Goal: Information Seeking & Learning: Learn about a topic

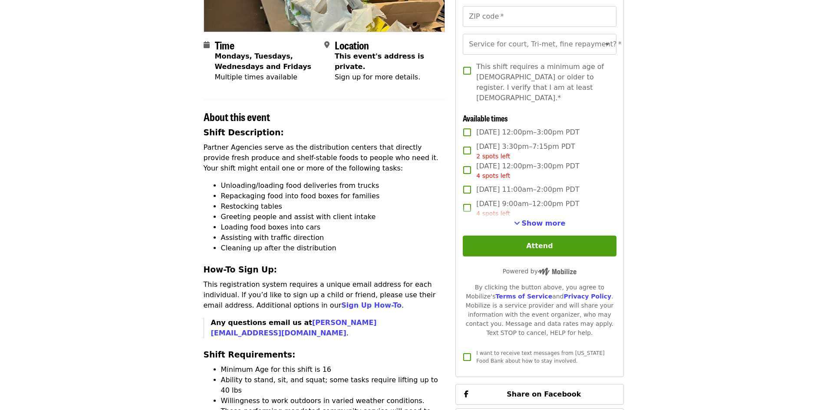
scroll to position [174, 0]
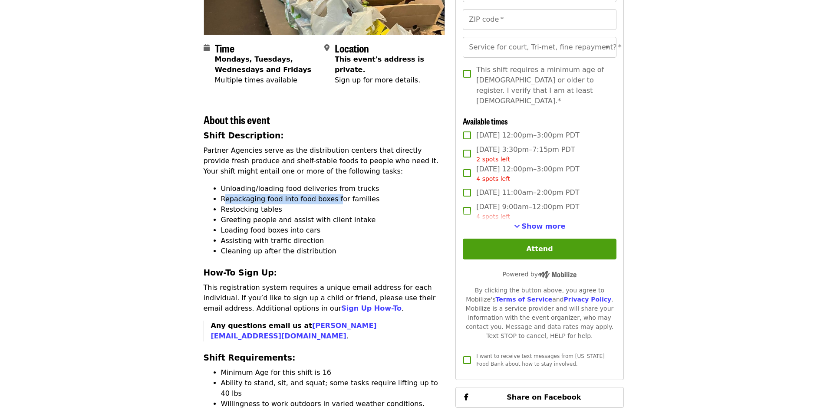
drag, startPoint x: 225, startPoint y: 200, endPoint x: 330, endPoint y: 200, distance: 105.4
click at [330, 200] on li "Repackaging food into food boxes for families" at bounding box center [333, 199] width 224 height 10
drag, startPoint x: 232, startPoint y: 208, endPoint x: 270, endPoint y: 210, distance: 38.6
click at [270, 210] on li "Restocking tables" at bounding box center [333, 209] width 224 height 10
drag, startPoint x: 233, startPoint y: 221, endPoint x: 353, endPoint y: 223, distance: 120.2
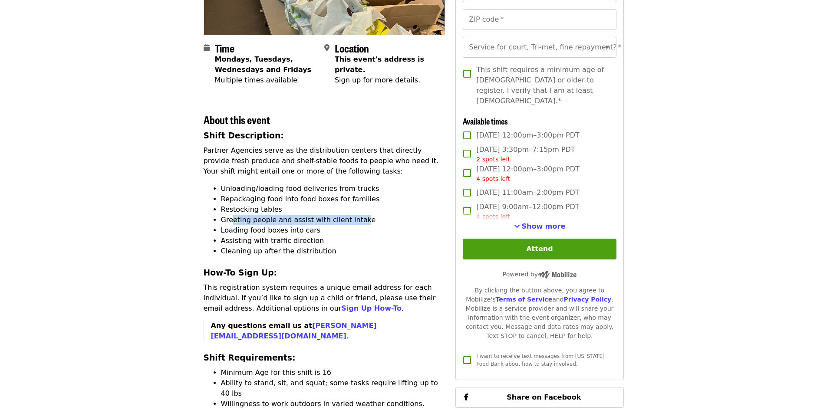
click at [353, 223] on li "Greeting people and assist with client intake" at bounding box center [333, 220] width 224 height 10
click at [247, 238] on li "Assisting with traffic direction" at bounding box center [333, 241] width 224 height 10
drag, startPoint x: 225, startPoint y: 229, endPoint x: 250, endPoint y: 232, distance: 25.3
click at [250, 232] on li "Loading food boxes into cars" at bounding box center [333, 230] width 224 height 10
drag, startPoint x: 227, startPoint y: 240, endPoint x: 303, endPoint y: 238, distance: 75.5
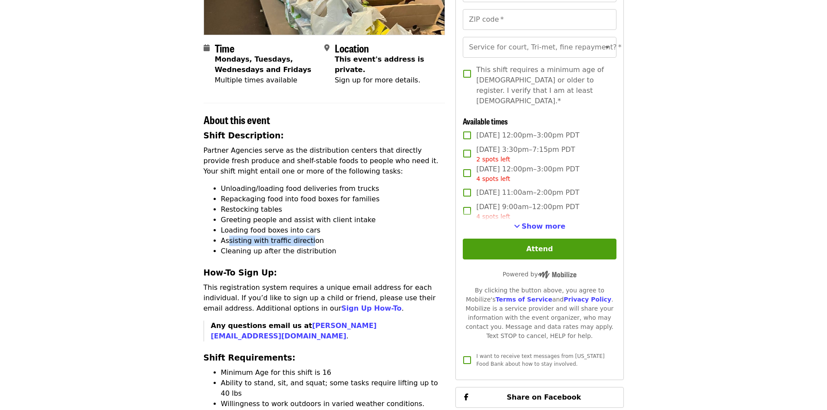
click at [303, 238] on li "Assisting with traffic direction" at bounding box center [333, 241] width 224 height 10
drag, startPoint x: 227, startPoint y: 252, endPoint x: 311, endPoint y: 246, distance: 83.5
click at [311, 246] on li "Cleaning up after the distribution" at bounding box center [333, 251] width 224 height 10
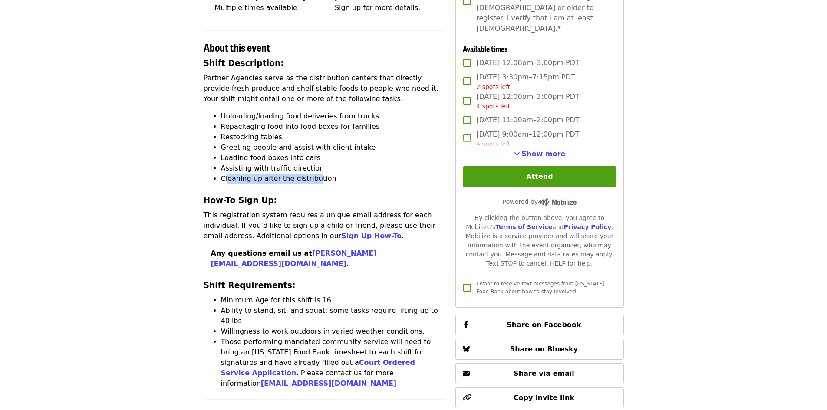
scroll to position [304, 0]
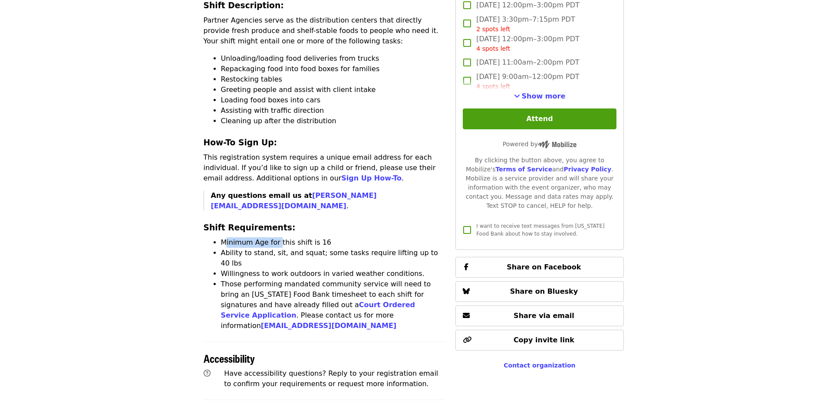
drag, startPoint x: 225, startPoint y: 230, endPoint x: 276, endPoint y: 231, distance: 51.2
click at [276, 237] on li "Minimum Age for this shift is 16" at bounding box center [333, 242] width 224 height 10
drag, startPoint x: 220, startPoint y: 244, endPoint x: 382, endPoint y: 241, distance: 161.9
click at [382, 241] on ul "Minimum Age for this shift is 16 Ability to stand, sit, and squat; some tasks r…" at bounding box center [325, 284] width 242 height 94
drag, startPoint x: 233, startPoint y: 255, endPoint x: 351, endPoint y: 250, distance: 117.7
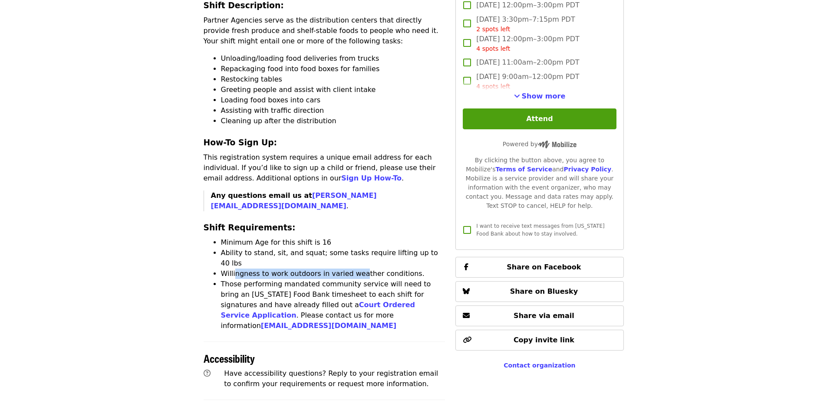
click at [351, 269] on li "Willingness to work outdoors in varied weather conditions." at bounding box center [333, 274] width 224 height 10
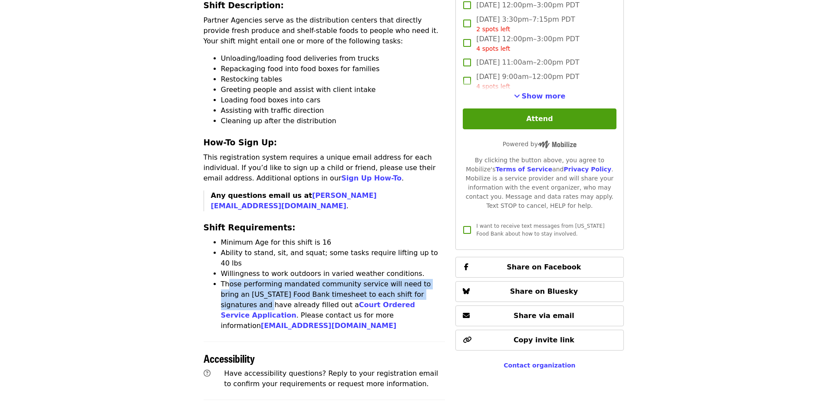
drag, startPoint x: 227, startPoint y: 265, endPoint x: 430, endPoint y: 272, distance: 203.2
click at [430, 279] on li "Those performing mandated community service will need to bring an Oregon Food B…" at bounding box center [333, 305] width 224 height 52
click at [309, 279] on li "Those performing mandated community service will need to bring an Oregon Food B…" at bounding box center [333, 305] width 224 height 52
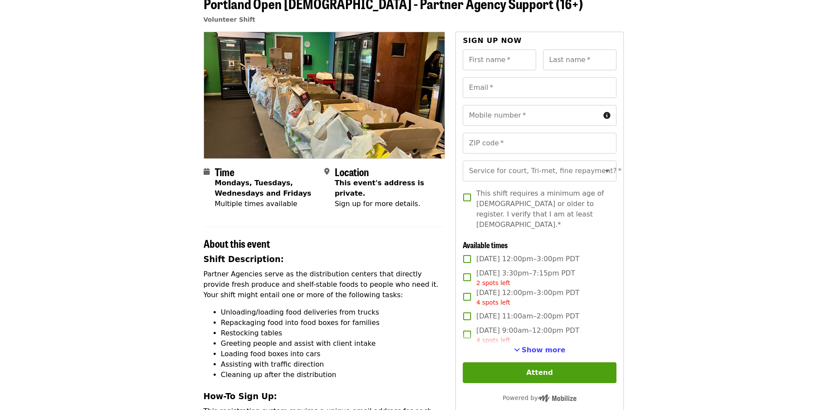
scroll to position [0, 0]
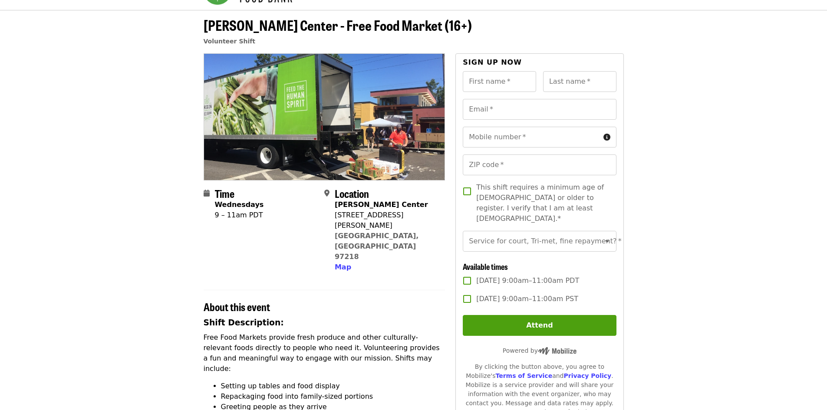
scroll to position [87, 0]
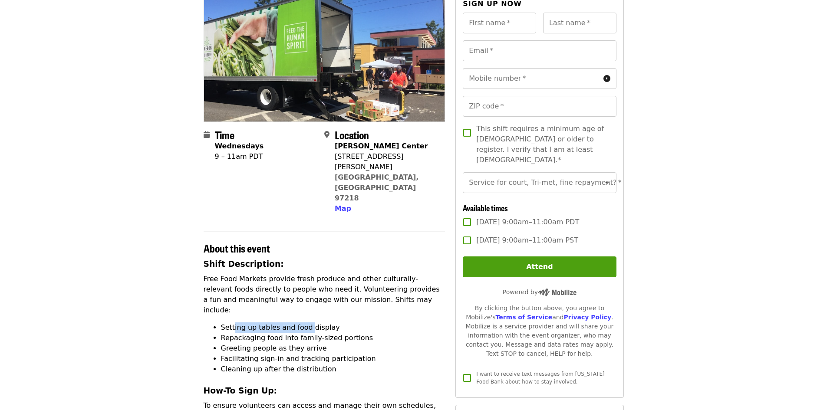
drag, startPoint x: 232, startPoint y: 286, endPoint x: 305, endPoint y: 286, distance: 72.5
click at [305, 322] on li "Setting up tables and food display" at bounding box center [333, 327] width 224 height 10
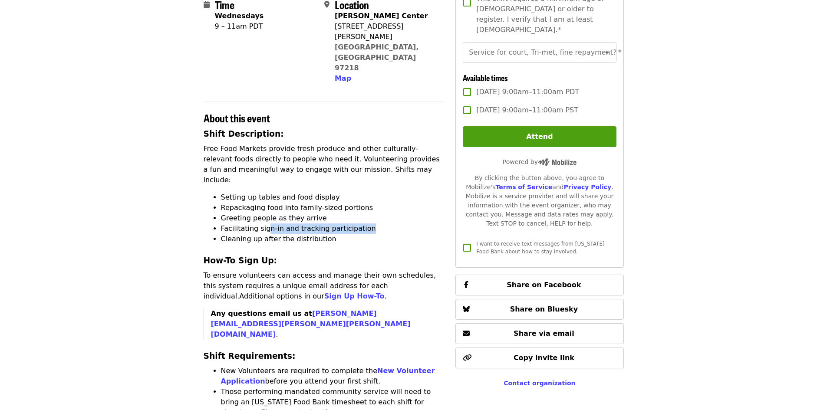
drag, startPoint x: 266, startPoint y: 187, endPoint x: 358, endPoint y: 183, distance: 92.5
click at [358, 223] on li "Facilitating sign-in and tracking participation" at bounding box center [333, 228] width 224 height 10
drag, startPoint x: 230, startPoint y: 200, endPoint x: 299, endPoint y: 199, distance: 69.0
click at [299, 234] on li "Cleaning up after the distribution" at bounding box center [333, 239] width 224 height 10
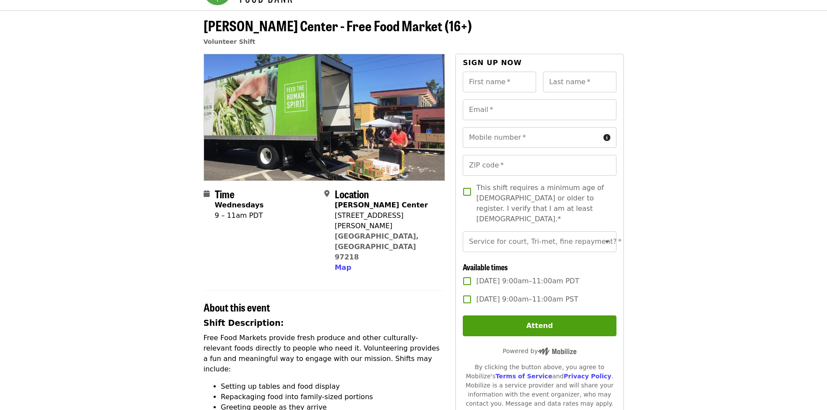
scroll to position [0, 0]
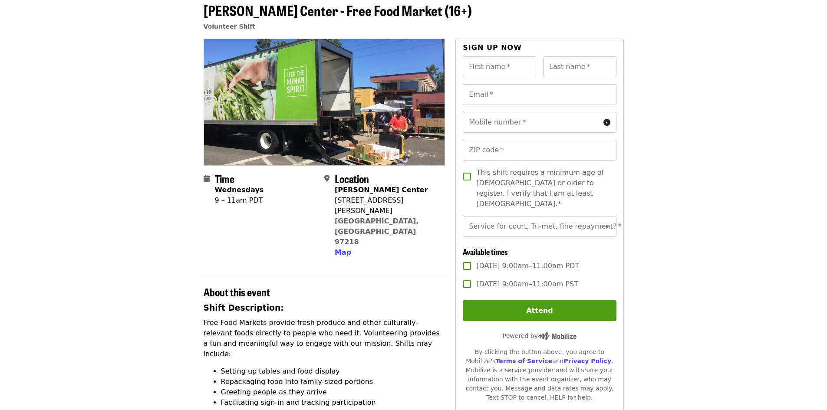
scroll to position [43, 0]
drag, startPoint x: 262, startPoint y: 198, endPoint x: 212, endPoint y: 206, distance: 50.2
click at [212, 206] on div "Time Wednesdays 9 – 11am PDT" at bounding box center [261, 214] width 114 height 85
click at [254, 226] on div "Time Wednesdays 9 – 11am PDT" at bounding box center [239, 214] width 49 height 85
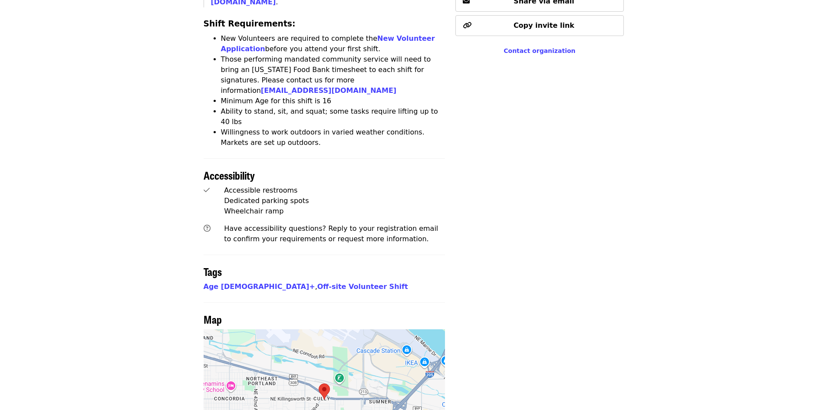
scroll to position [564, 0]
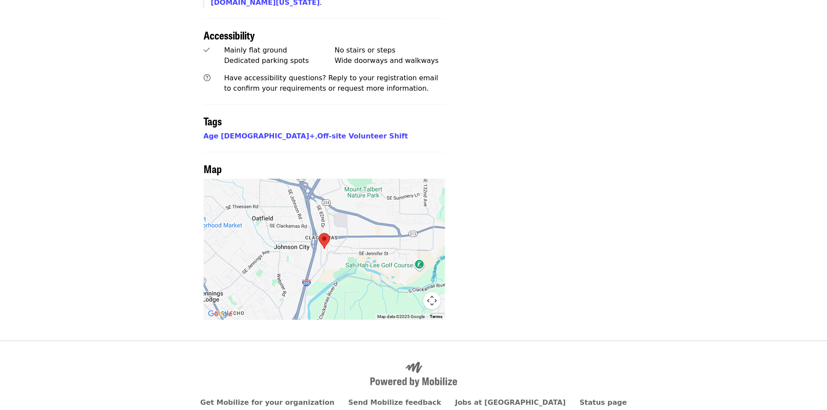
scroll to position [680, 0]
click at [328, 227] on div at bounding box center [325, 248] width 242 height 141
click at [322, 229] on img at bounding box center [324, 240] width 18 height 23
click at [427, 292] on button "Map camera controls" at bounding box center [431, 300] width 17 height 17
click at [365, 270] on button "Move left" at bounding box center [366, 278] width 17 height 17
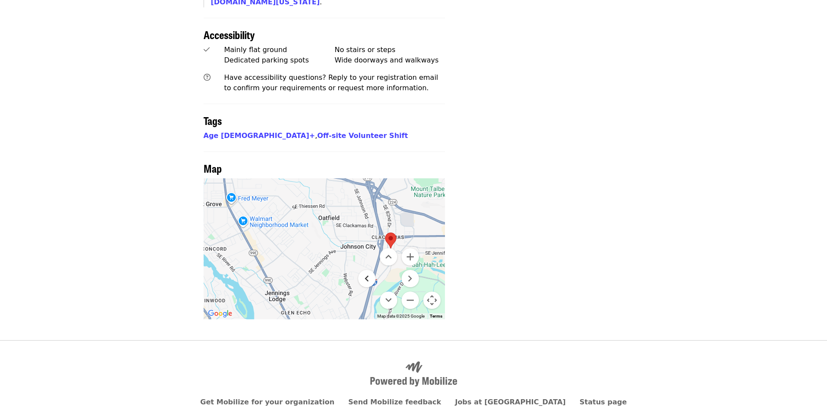
click at [365, 270] on button "Move left" at bounding box center [366, 278] width 17 height 17
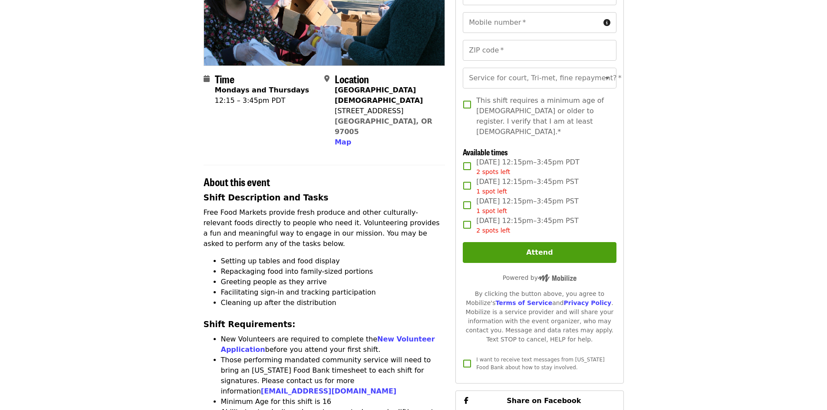
scroll to position [174, 0]
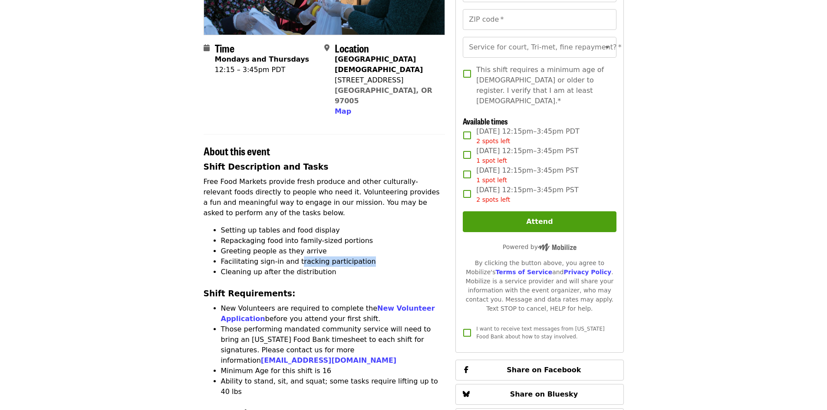
drag, startPoint x: 295, startPoint y: 252, endPoint x: 359, endPoint y: 250, distance: 63.8
click at [359, 256] on li "Facilitating sign-in and tracking participation" at bounding box center [333, 261] width 224 height 10
click at [355, 275] on div "Shift Description and Tasks Free Food Markets provide fresh produce and other c…" at bounding box center [325, 327] width 242 height 332
drag, startPoint x: 235, startPoint y: 252, endPoint x: 349, endPoint y: 246, distance: 114.3
click at [349, 256] on li "Facilitating sign-in and tracking participation" at bounding box center [333, 261] width 224 height 10
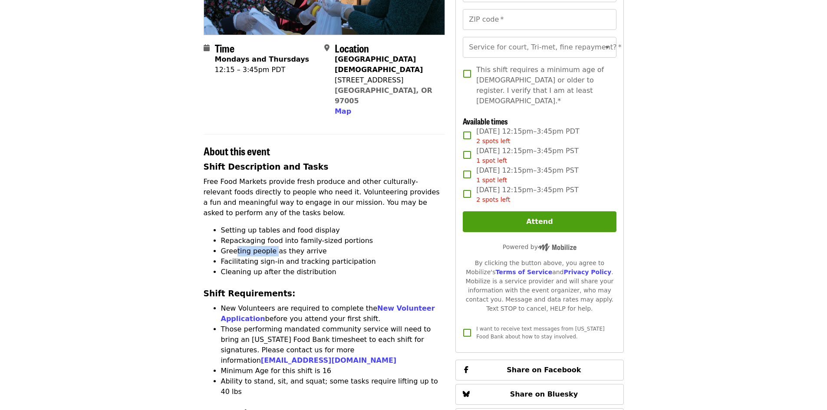
drag, startPoint x: 235, startPoint y: 241, endPoint x: 274, endPoint y: 237, distance: 39.7
click at [274, 246] on li "Greeting people as they arrive" at bounding box center [333, 251] width 224 height 10
drag, startPoint x: 258, startPoint y: 220, endPoint x: 307, endPoint y: 215, distance: 49.3
click at [307, 225] on li "Setting up tables and food display" at bounding box center [333, 230] width 224 height 10
drag, startPoint x: 229, startPoint y: 230, endPoint x: 263, endPoint y: 228, distance: 34.7
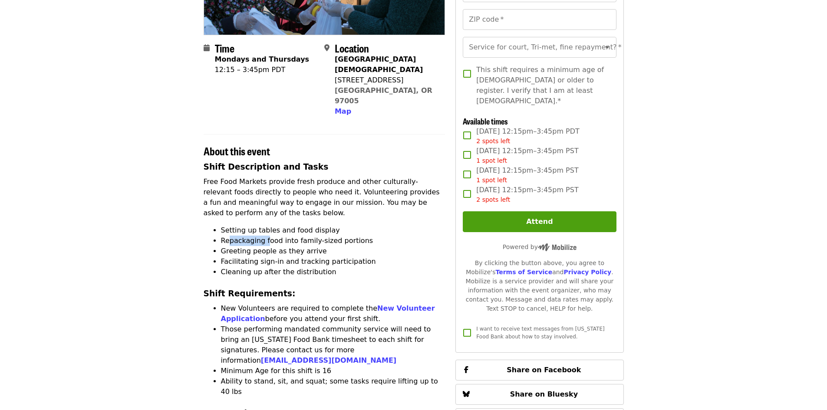
click at [263, 236] on li "Repackaging food into family-sized portions" at bounding box center [333, 241] width 224 height 10
drag, startPoint x: 296, startPoint y: 232, endPoint x: 349, endPoint y: 226, distance: 53.7
click at [349, 236] on li "Repackaging food into family-sized portions" at bounding box center [333, 241] width 224 height 10
click at [311, 267] on li "Cleaning up after the distribution" at bounding box center [333, 272] width 224 height 10
drag, startPoint x: 357, startPoint y: 230, endPoint x: 325, endPoint y: 233, distance: 31.8
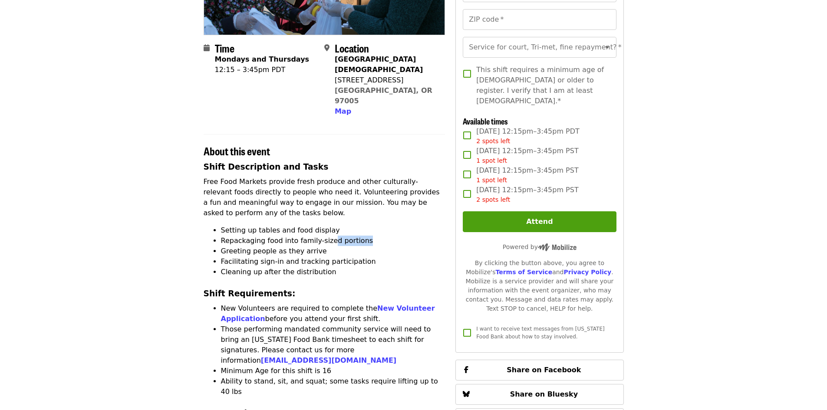
click at [325, 236] on li "Repackaging food into family-sized portions" at bounding box center [333, 241] width 224 height 10
click at [323, 267] on li "Cleaning up after the distribution" at bounding box center [333, 272] width 224 height 10
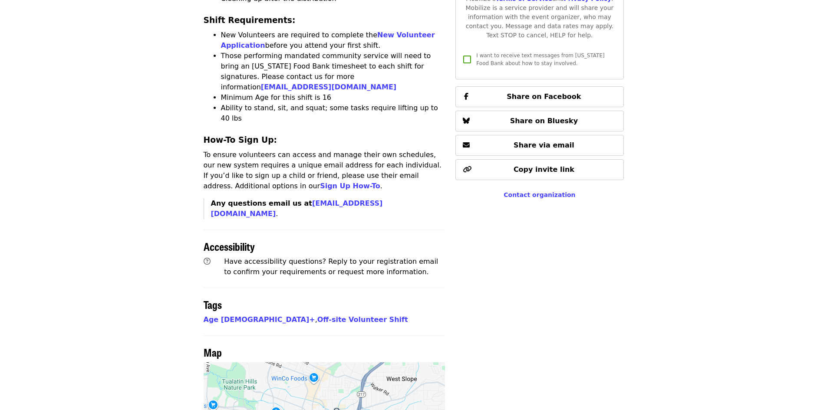
scroll to position [477, 0]
